Goal: Transaction & Acquisition: Purchase product/service

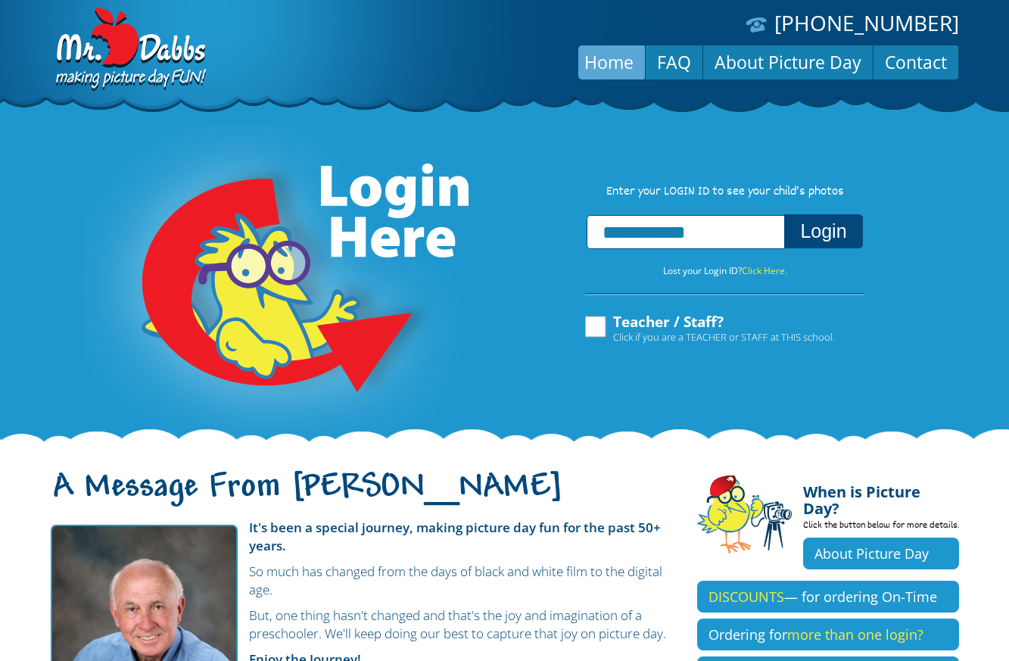
type input "**********"
click at [835, 222] on button "Login" at bounding box center [823, 231] width 78 height 34
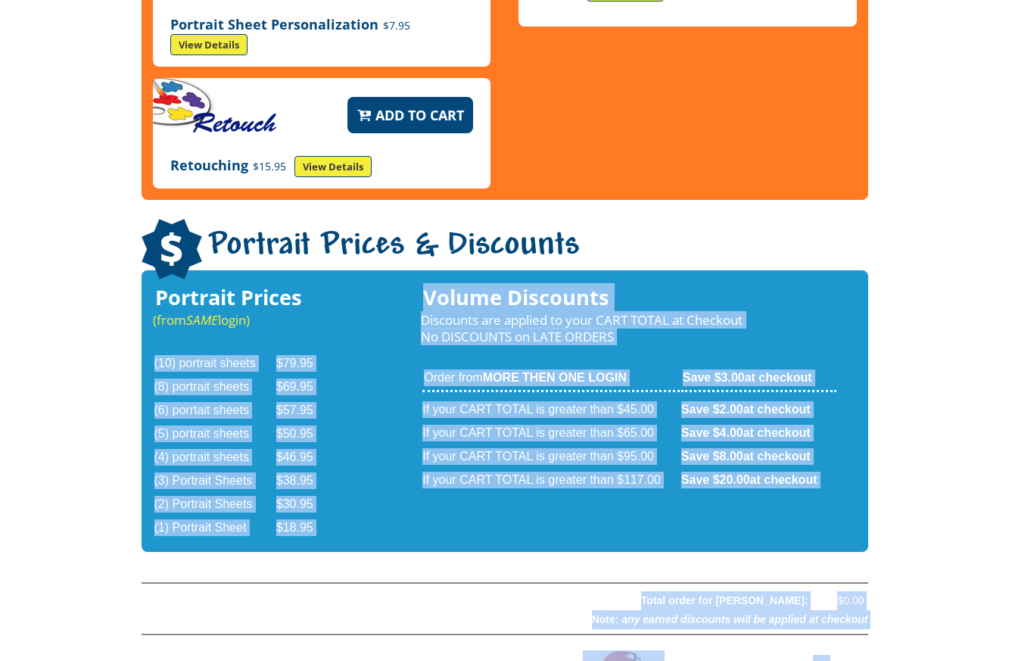
scroll to position [2500, 0]
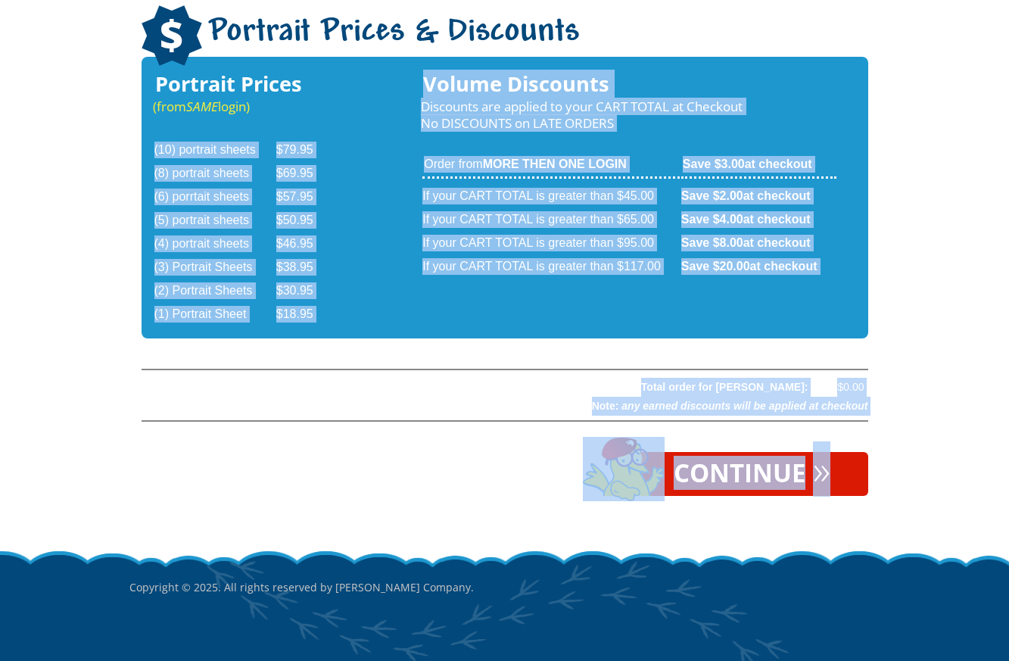
drag, startPoint x: 349, startPoint y: 469, endPoint x: 468, endPoint y: 493, distance: 121.1
click at [462, 406] on div at bounding box center [505, 433] width 727 height 153
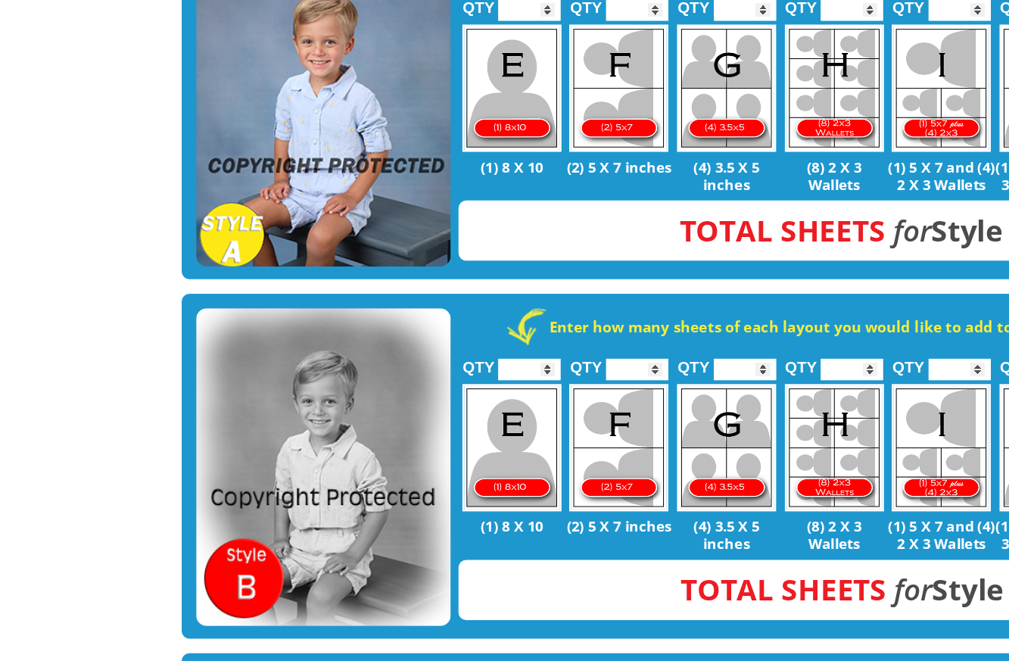
scroll to position [221, 0]
